Goal: Information Seeking & Learning: Learn about a topic

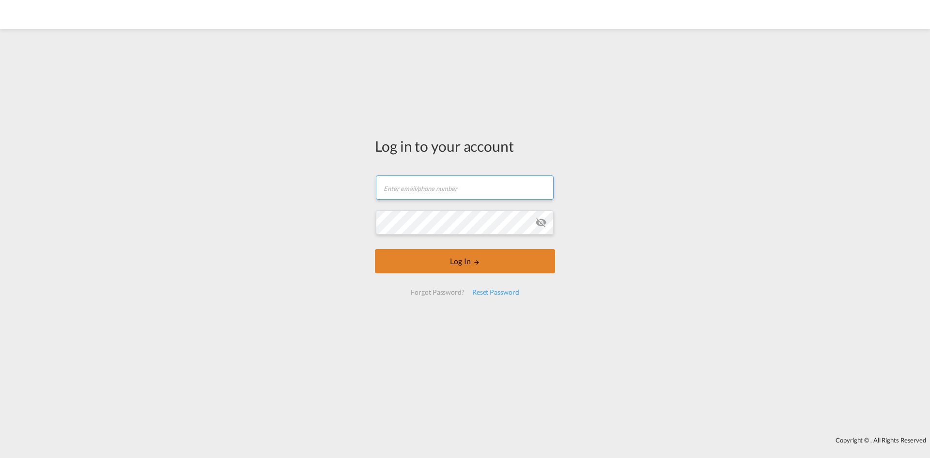
type input "[EMAIL_ADDRESS][PERSON_NAME][DOMAIN_NAME]"
click at [445, 261] on button "Log In" at bounding box center [465, 261] width 180 height 24
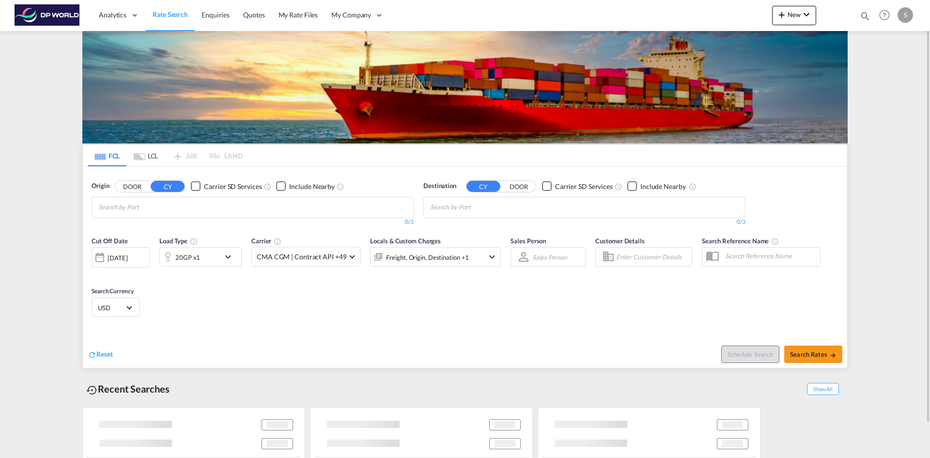
click at [224, 205] on md-chips at bounding box center [252, 207] width 321 height 20
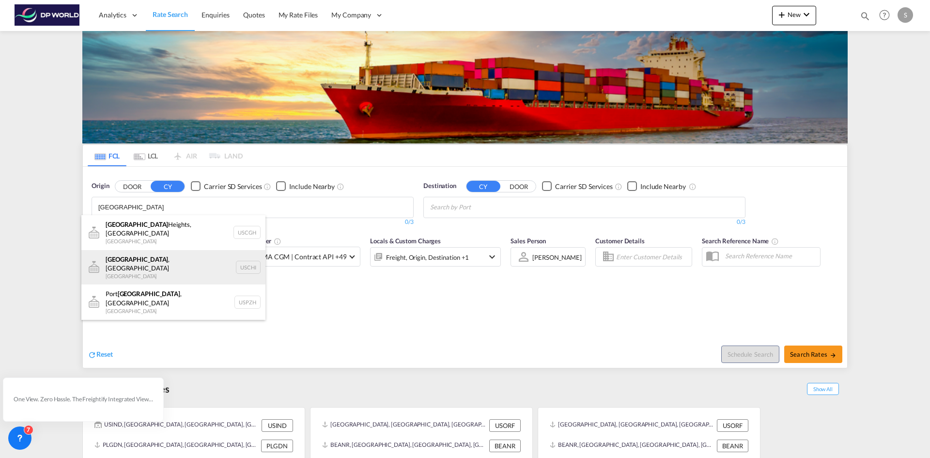
type input "[GEOGRAPHIC_DATA]"
click at [179, 250] on div "[GEOGRAPHIC_DATA] , IL United States USCHI" at bounding box center [173, 267] width 184 height 35
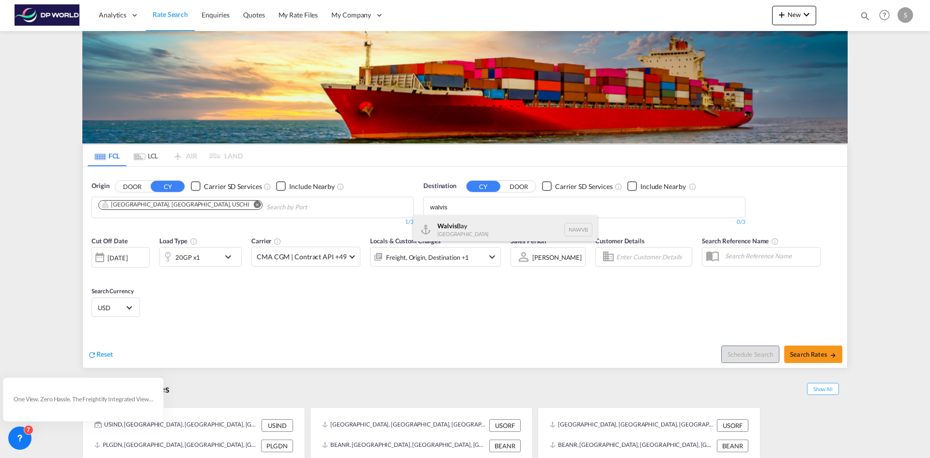
type input "walvis"
click at [485, 225] on div "Walvis Bay [GEOGRAPHIC_DATA] NAWVB" at bounding box center [505, 229] width 184 height 29
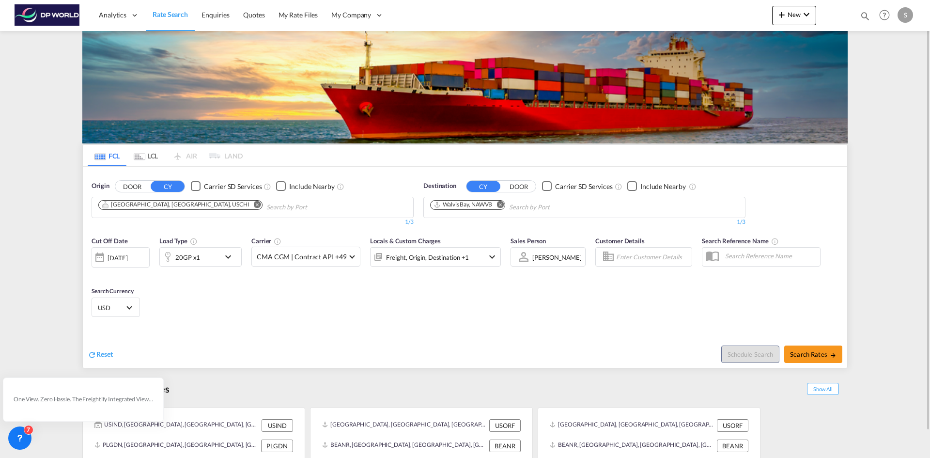
click at [224, 257] on md-icon "icon-chevron-down" at bounding box center [230, 257] width 16 height 12
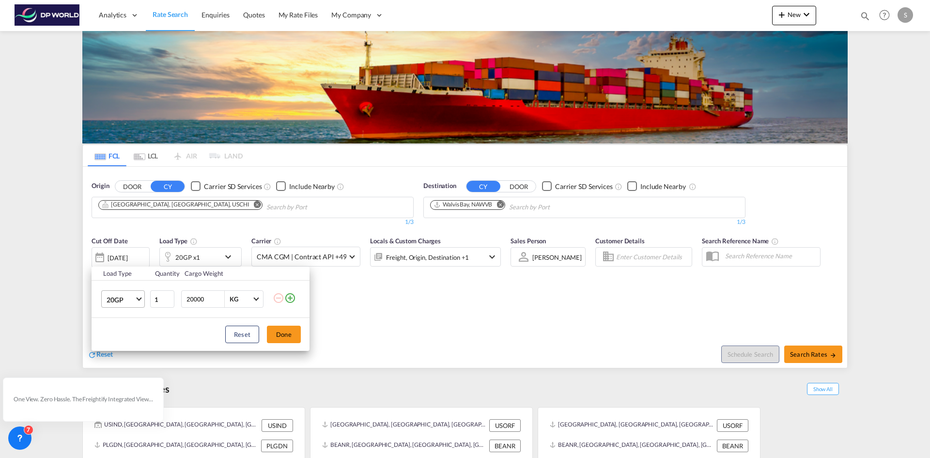
click at [140, 297] on span "Choose: \a20GP" at bounding box center [138, 297] width 5 height 5
click at [130, 342] on md-option "40HC" at bounding box center [132, 345] width 66 height 23
click at [281, 338] on button "Done" at bounding box center [284, 333] width 34 height 17
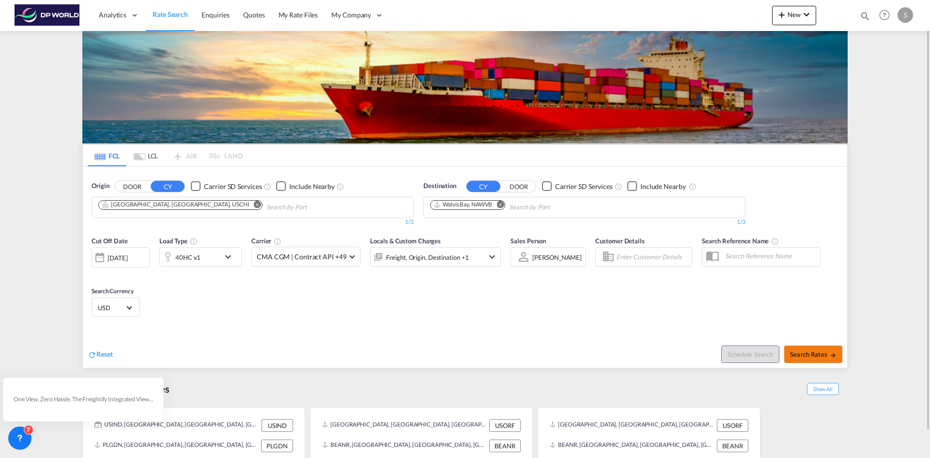
click at [821, 355] on span "Search Rates" at bounding box center [813, 354] width 46 height 8
type input "USCHI to NAWVB / [DATE]"
